Goal: Task Accomplishment & Management: Complete application form

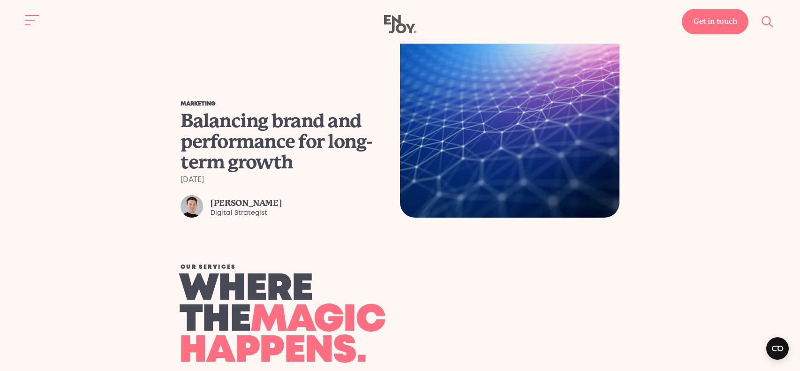
scroll to position [819, 0]
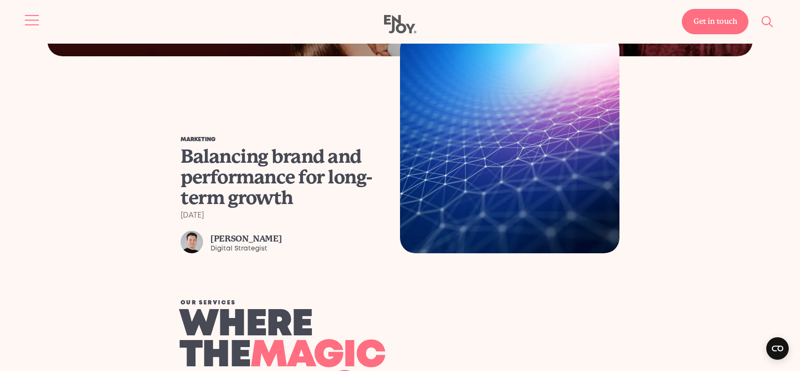
click at [27, 17] on button "Site navigation" at bounding box center [33, 20] width 20 height 20
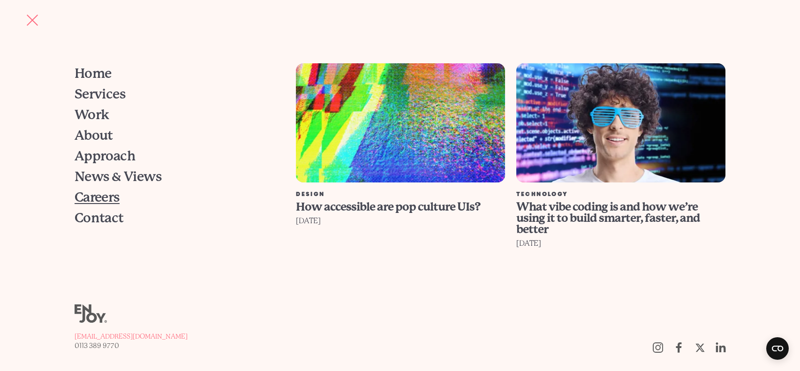
click at [95, 200] on span "Careers" at bounding box center [97, 197] width 45 height 13
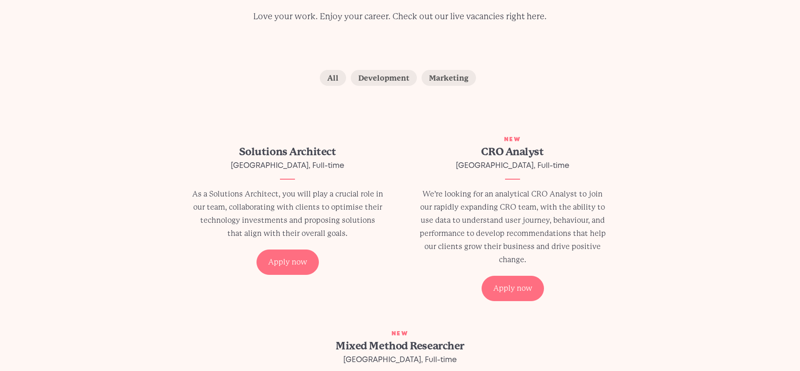
scroll to position [154, 0]
click at [443, 83] on label "Marketing" at bounding box center [448, 77] width 54 height 16
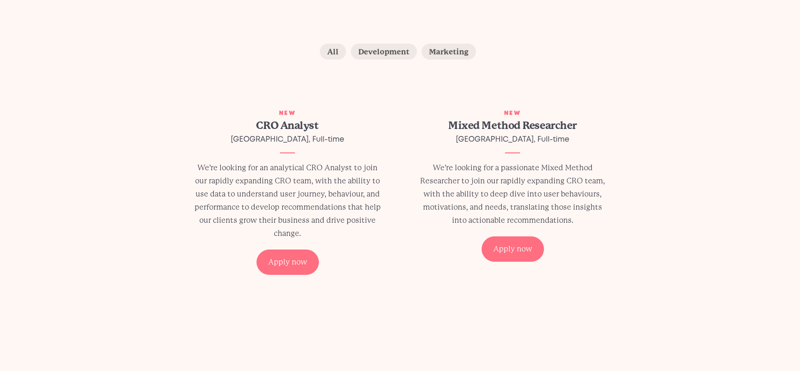
scroll to position [183, 0]
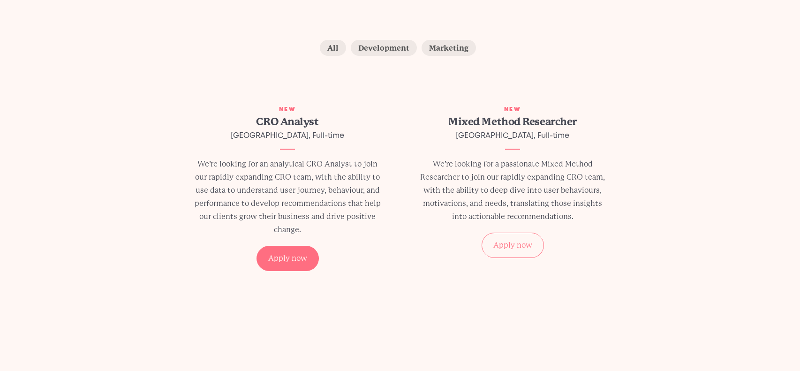
click at [510, 233] on div "Apply now" at bounding box center [512, 245] width 62 height 25
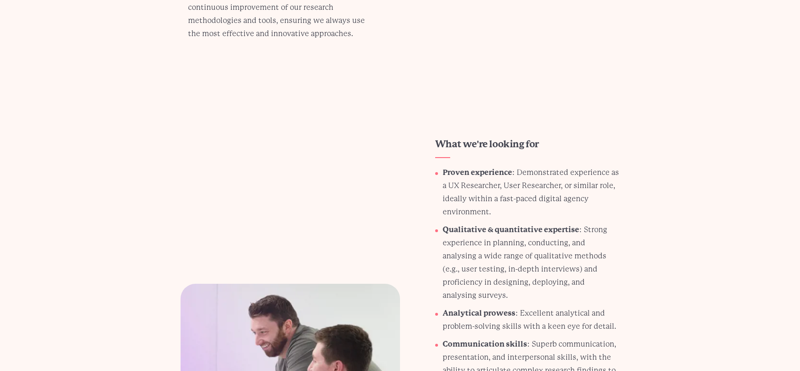
scroll to position [824, 0]
